Goal: Task Accomplishment & Management: Manage account settings

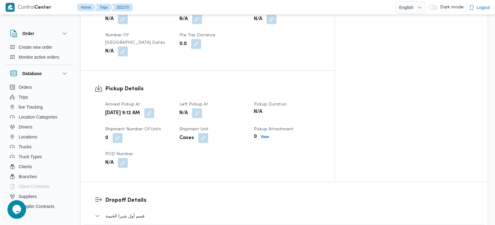
scroll to position [511, 0]
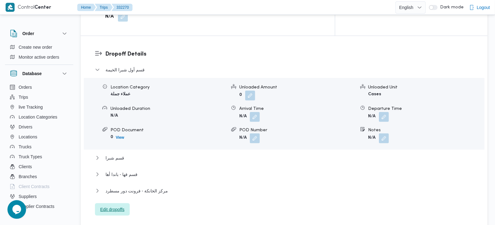
click at [120, 203] on span "Edit dropoffs" at bounding box center [112, 209] width 35 height 12
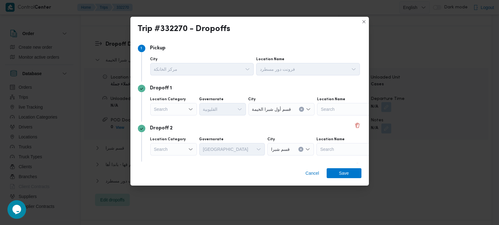
click at [185, 108] on div "Search" at bounding box center [173, 109] width 47 height 12
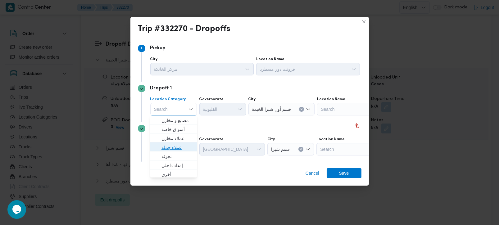
click at [172, 148] on span "عملاء جملة" at bounding box center [177, 147] width 32 height 7
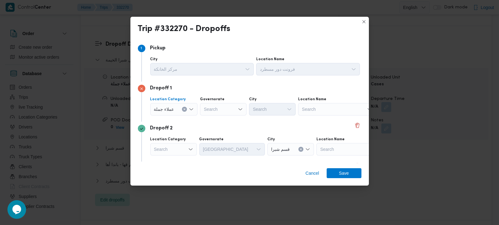
click at [214, 114] on div "Search" at bounding box center [223, 109] width 47 height 12
type input "رة"
click at [216, 129] on span "القاه رة" at bounding box center [226, 129] width 32 height 7
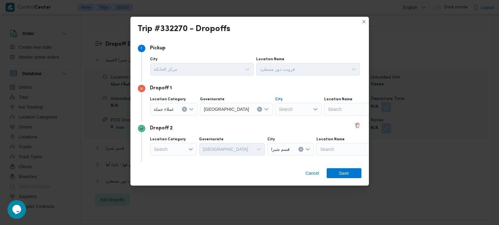
click at [275, 110] on div "Search" at bounding box center [298, 109] width 47 height 12
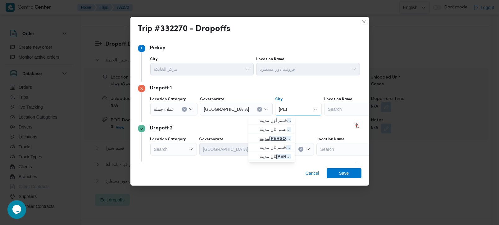
type input "[PERSON_NAME]"
click at [276, 136] on span "مدينة نصر" at bounding box center [275, 138] width 32 height 7
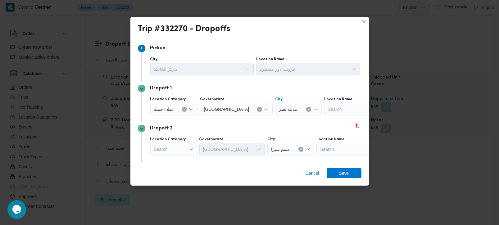
click at [338, 173] on span "Save" at bounding box center [343, 173] width 35 height 10
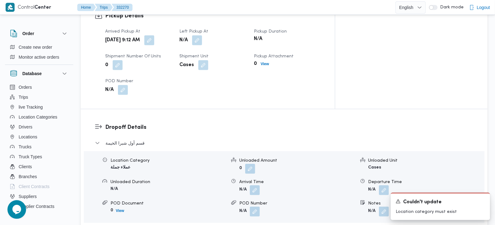
scroll to position [402, 0]
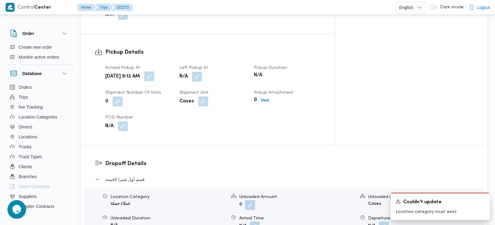
click at [154, 71] on button "button" at bounding box center [149, 76] width 10 height 10
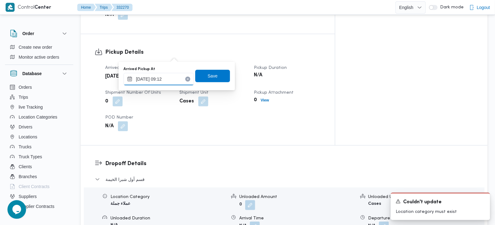
click at [162, 83] on input "[DATE] 09:12" at bounding box center [159, 79] width 70 height 12
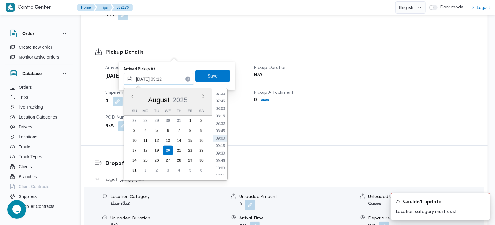
scroll to position [190, 0]
click at [217, 113] on li "07:00" at bounding box center [220, 115] width 14 height 6
type input "[DATE] 07:00"
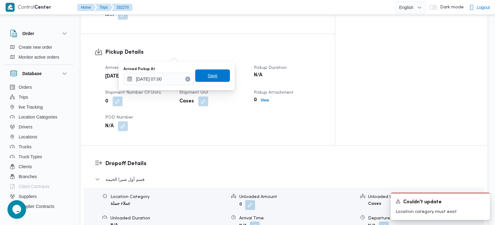
click at [210, 71] on span "Save" at bounding box center [212, 76] width 35 height 12
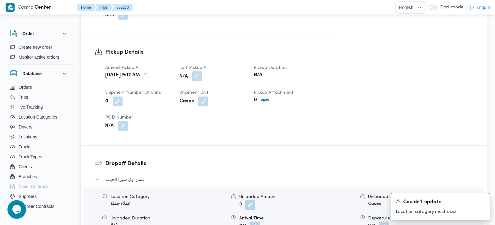
click at [202, 71] on button "button" at bounding box center [197, 76] width 10 height 10
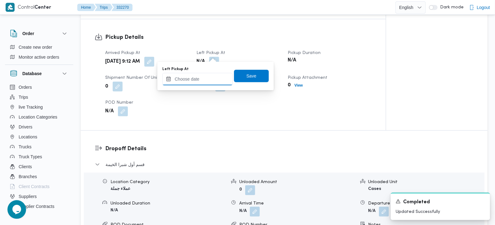
click at [204, 77] on input "Left Pickup At" at bounding box center [197, 79] width 70 height 12
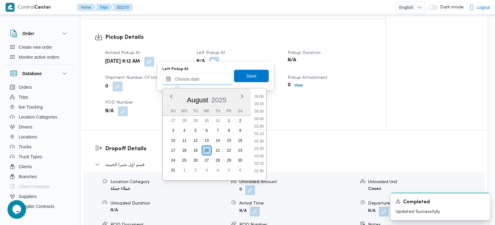
scroll to position [345, 0]
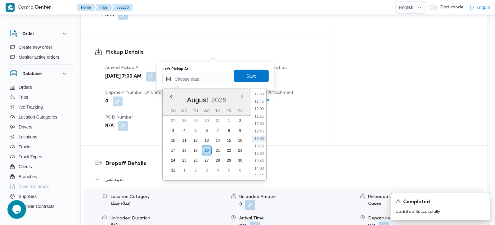
drag, startPoint x: 261, startPoint y: 139, endPoint x: 257, endPoint y: 124, distance: 15.2
click at [261, 139] on li "13:00" at bounding box center [259, 139] width 14 height 6
type input "[DATE] 13:00"
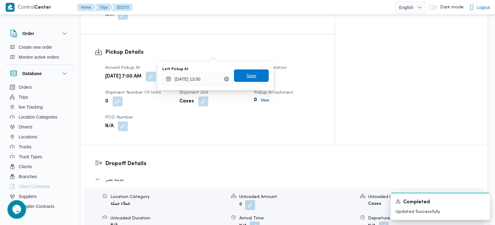
click at [240, 71] on span "Save" at bounding box center [251, 76] width 35 height 12
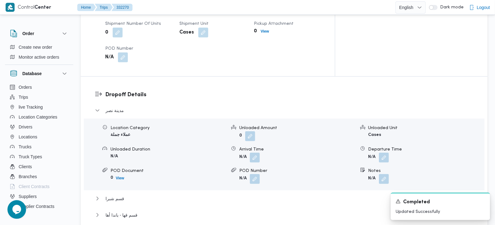
scroll to position [547, 0]
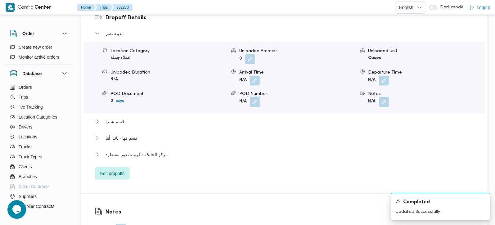
click at [119, 224] on button "button" at bounding box center [121, 229] width 10 height 10
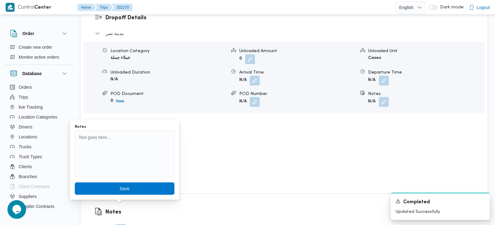
click at [119, 129] on div "Notes" at bounding box center [125, 151] width 100 height 54
click at [100, 159] on textarea "Notes" at bounding box center [125, 154] width 100 height 47
paste textarea "تعديل فواتير"
type textarea "تعديل فواتير"
click at [129, 194] on div "Save" at bounding box center [125, 188] width 100 height 12
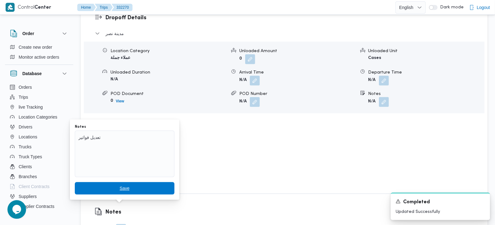
click at [131, 186] on span "Save" at bounding box center [125, 188] width 100 height 12
